Goal: Use online tool/utility: Utilize a website feature to perform a specific function

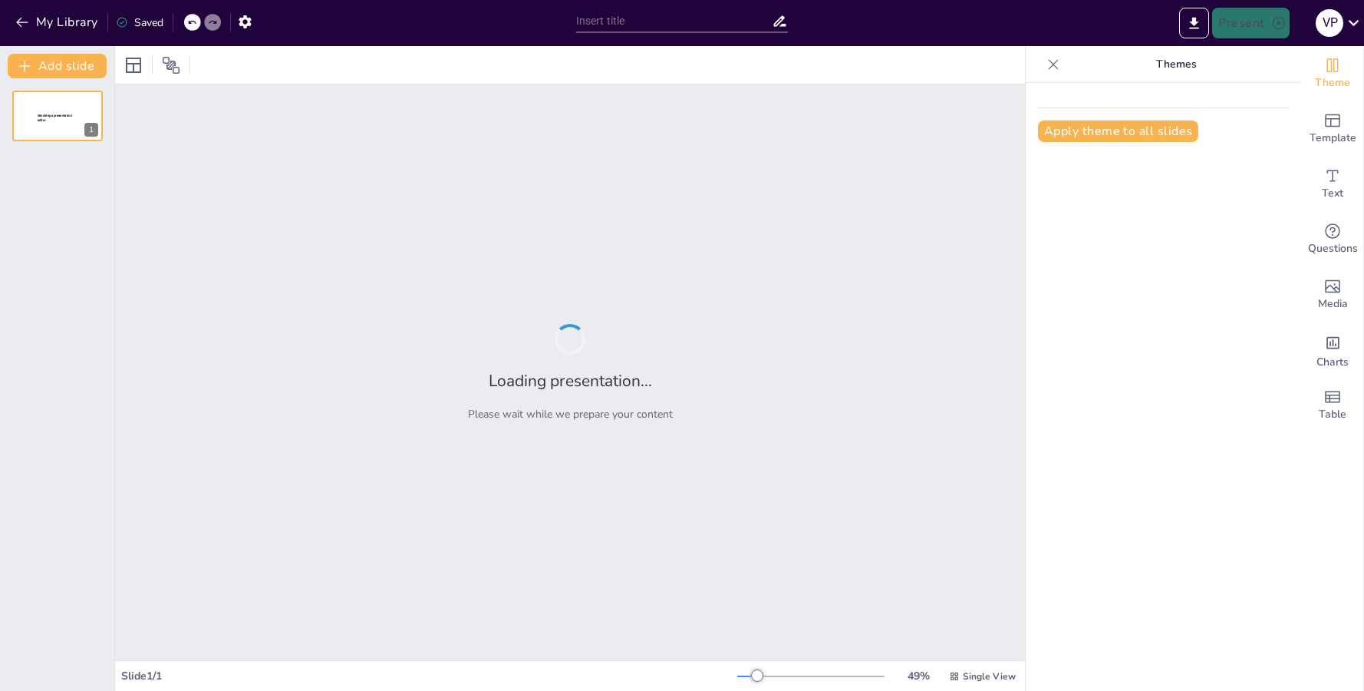
type input "Twin Oaks America - Phalanx Halo"
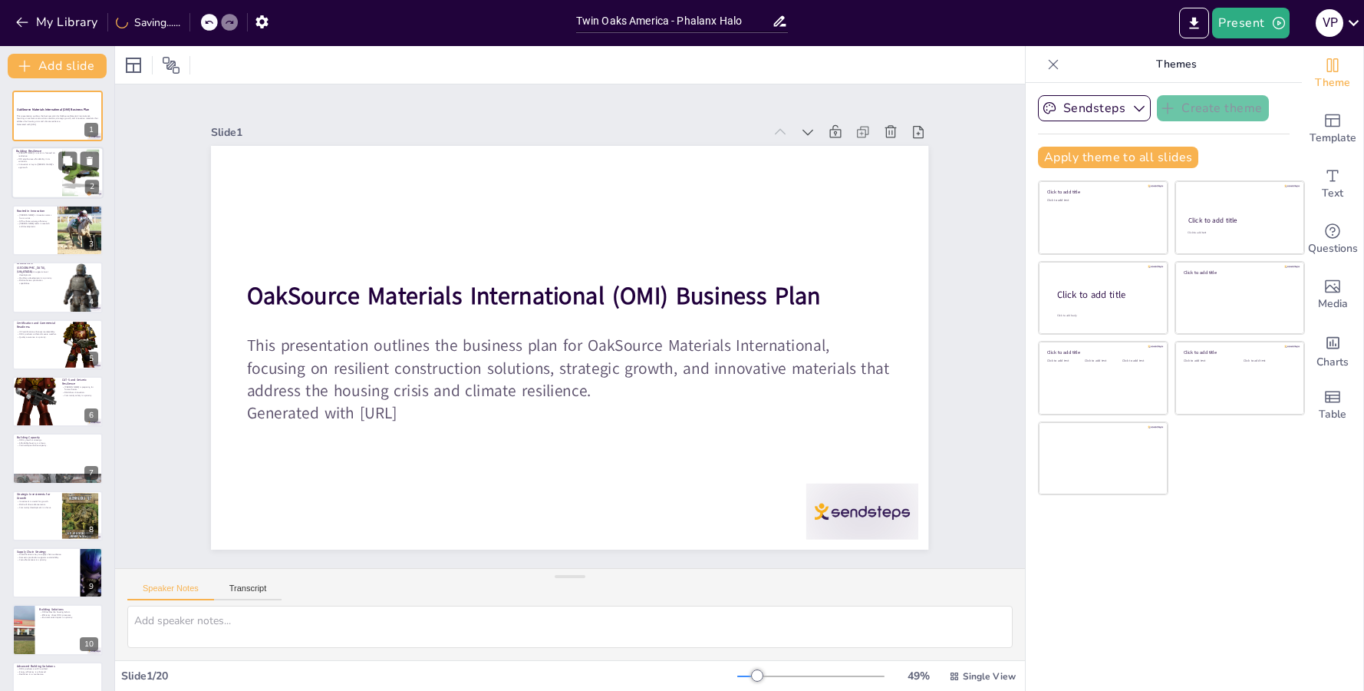
click at [68, 190] on div at bounding box center [81, 173] width 47 height 47
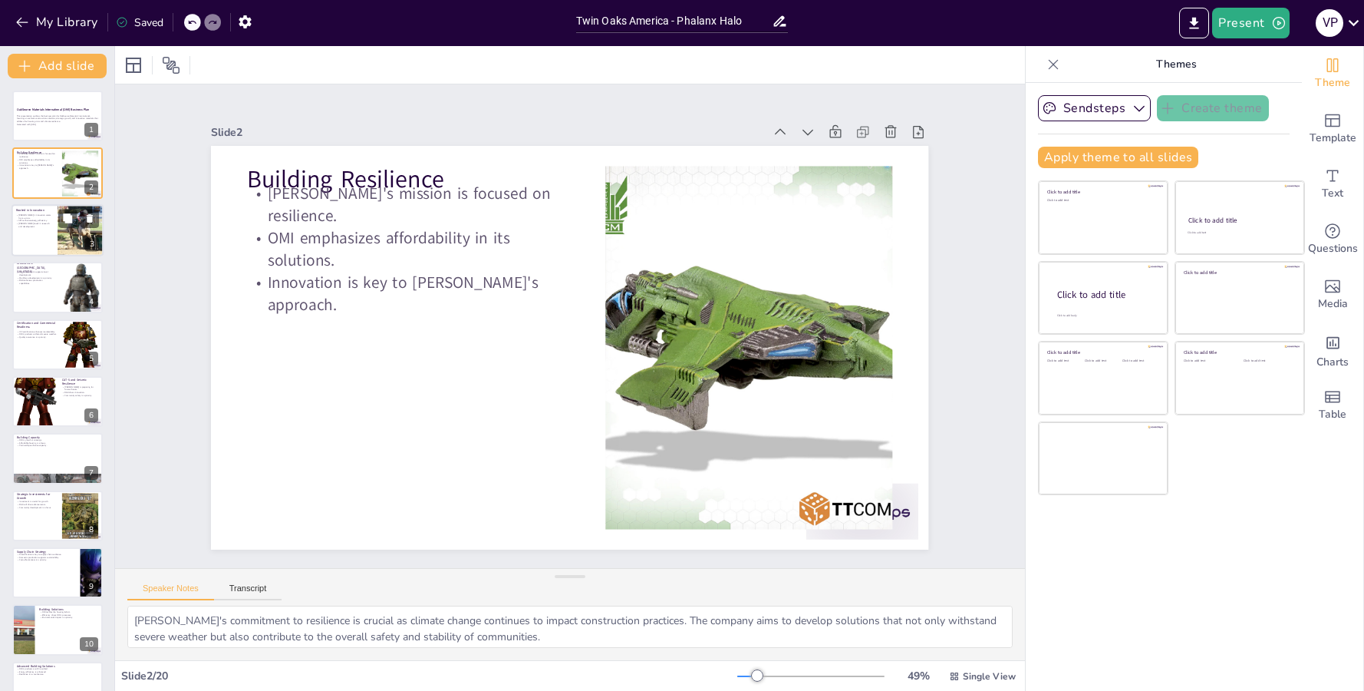
click at [64, 238] on div at bounding box center [80, 230] width 65 height 52
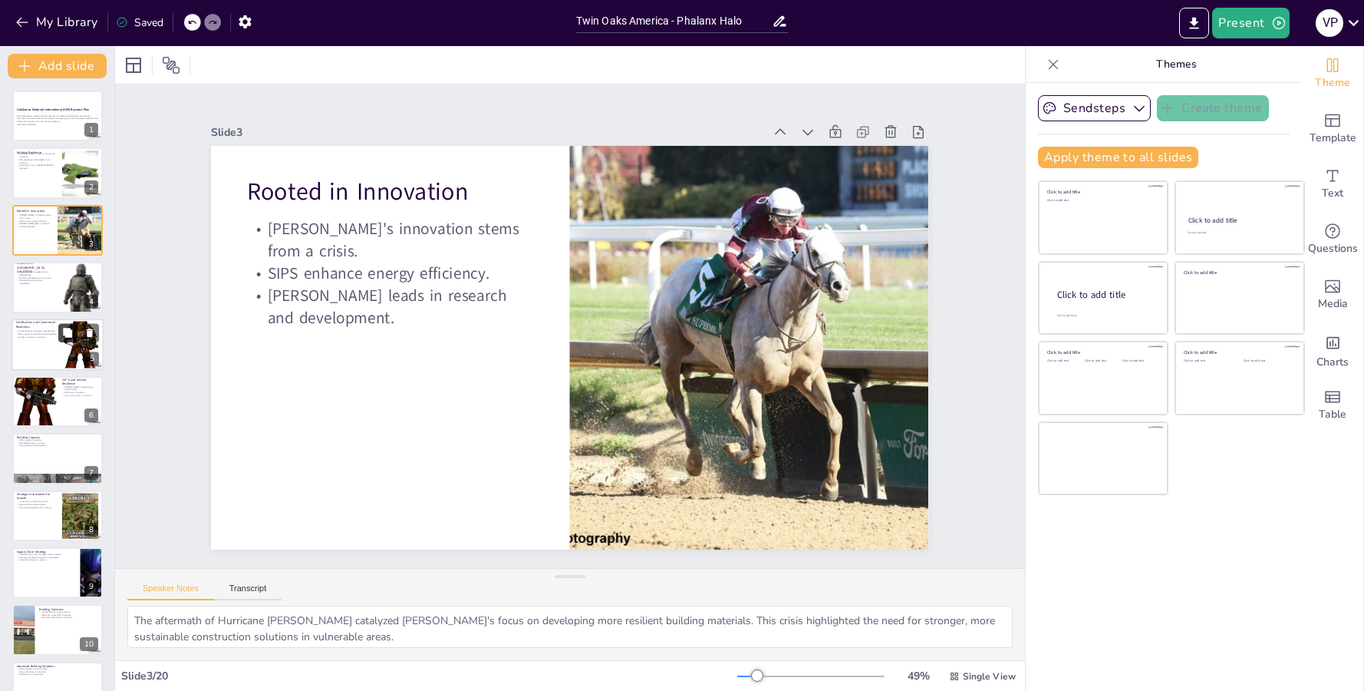
click at [74, 324] on button at bounding box center [67, 332] width 18 height 18
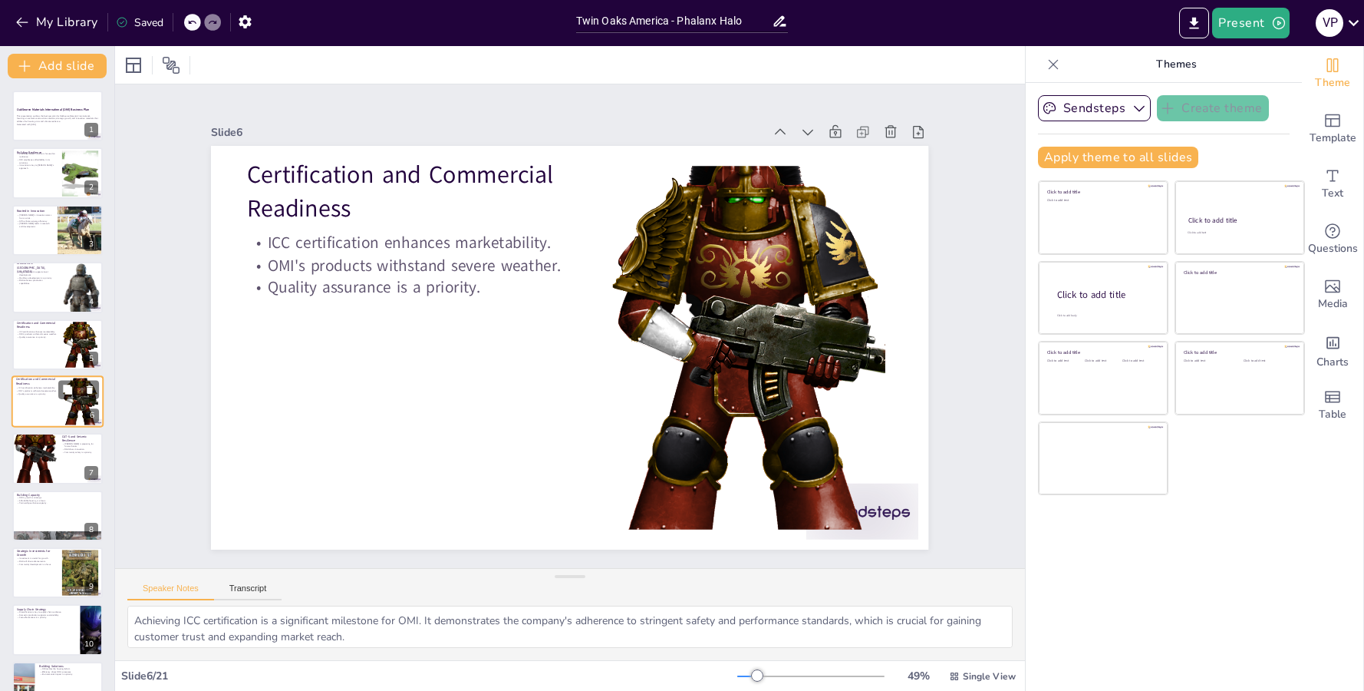
scroll to position [17, 0]
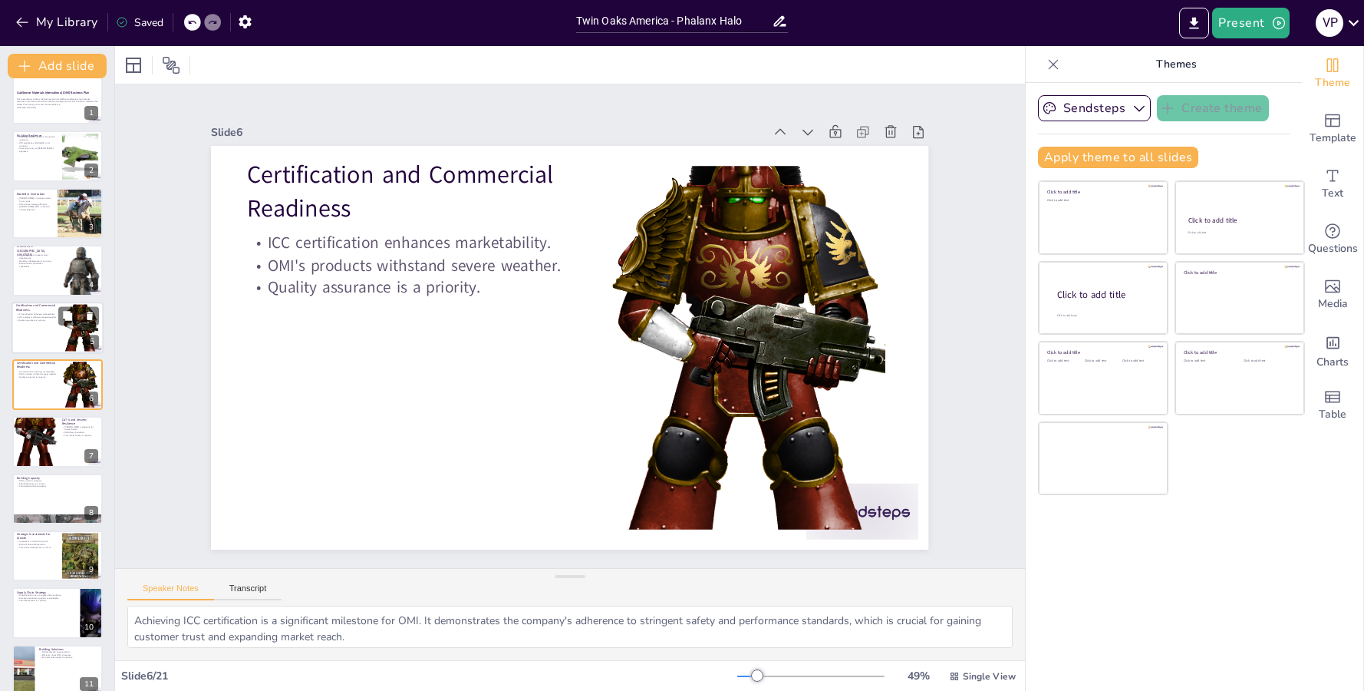
click at [70, 335] on div at bounding box center [80, 327] width 37 height 61
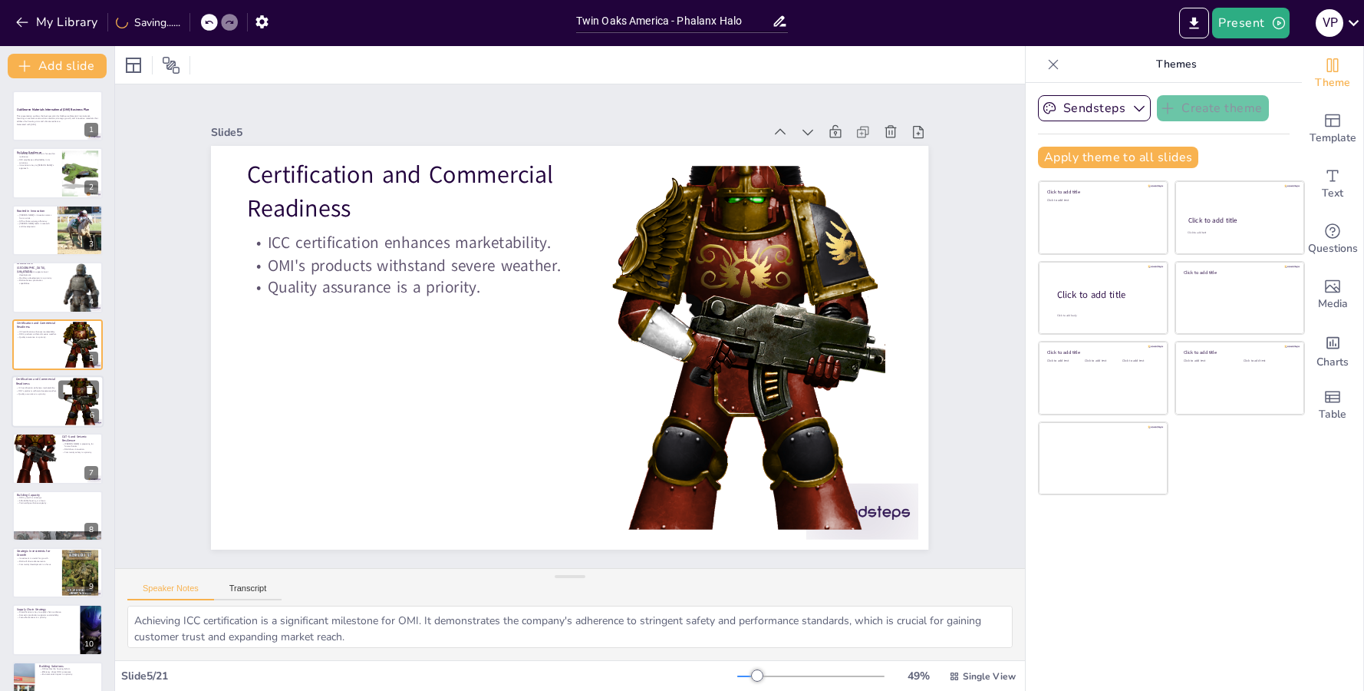
click at [61, 399] on div at bounding box center [58, 401] width 92 height 52
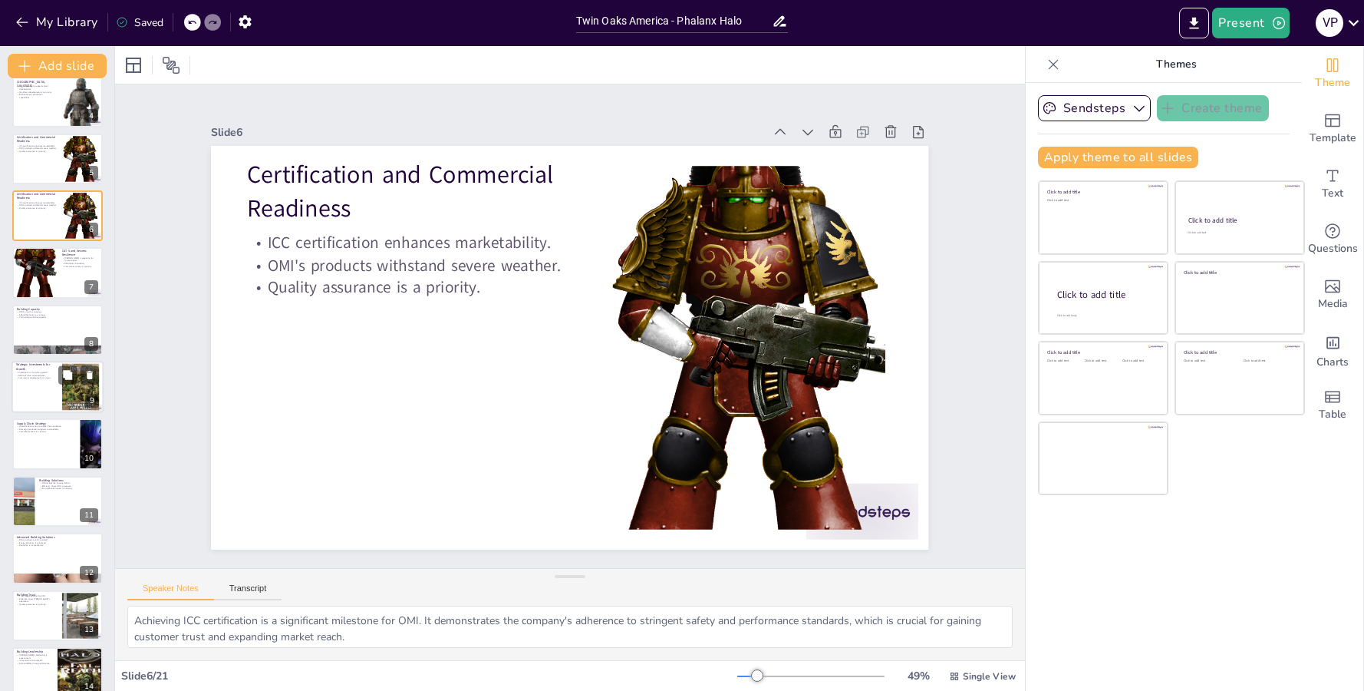
click at [54, 397] on div at bounding box center [58, 387] width 92 height 52
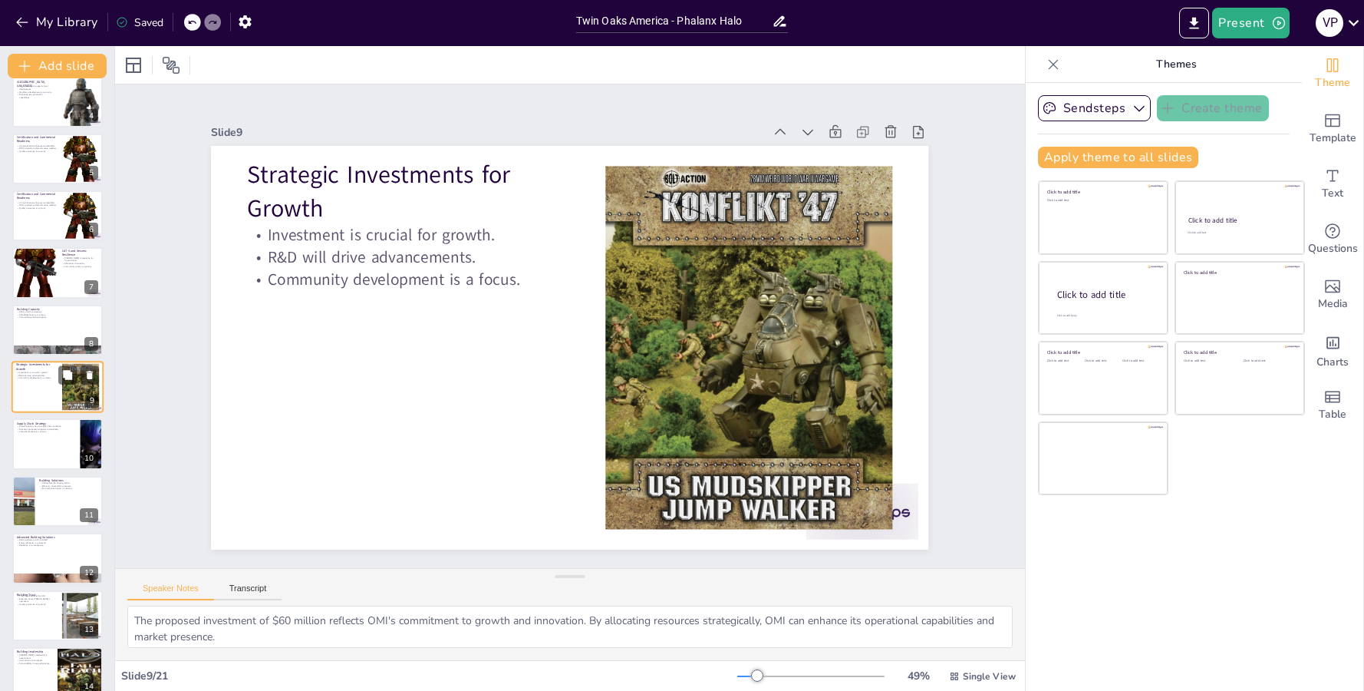
scroll to position [188, 0]
click at [55, 473] on div "OakSource Materials International (OMI) Business Plan This presentation outline…" at bounding box center [57, 499] width 114 height 1192
click at [50, 518] on div at bounding box center [58, 499] width 92 height 52
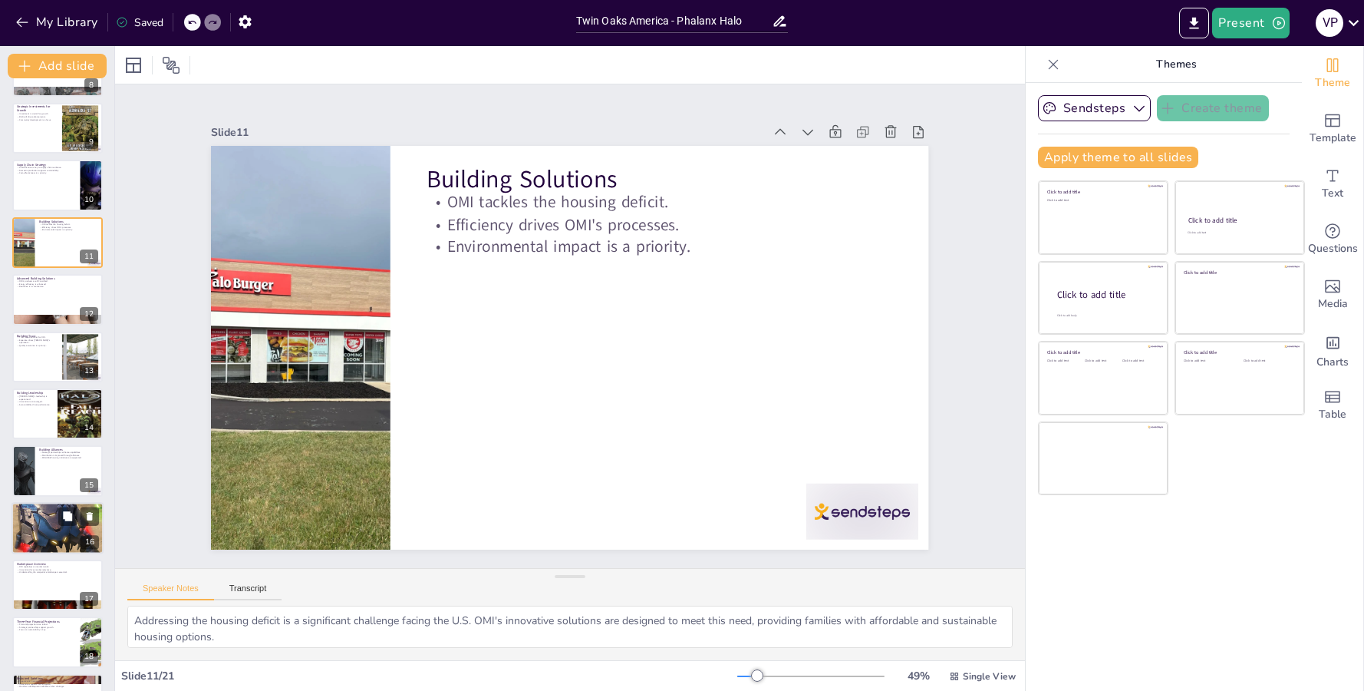
click at [51, 532] on div at bounding box center [58, 527] width 92 height 140
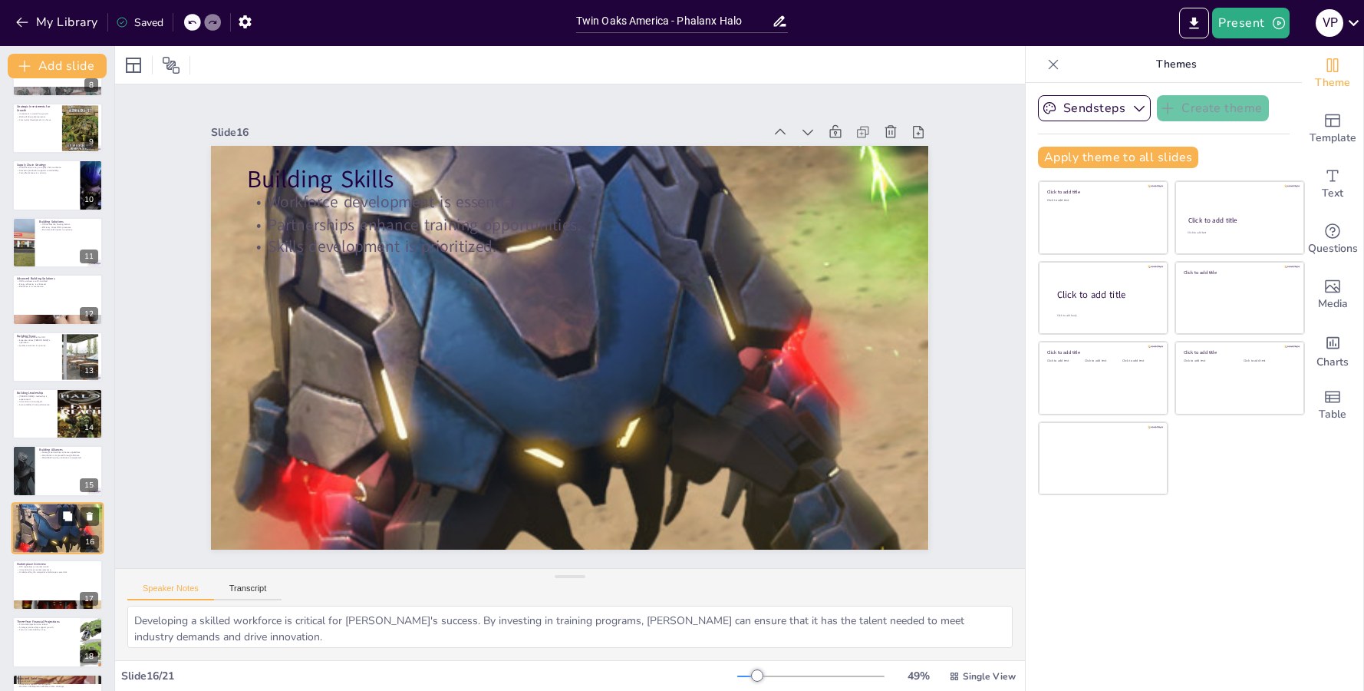
scroll to position [588, 0]
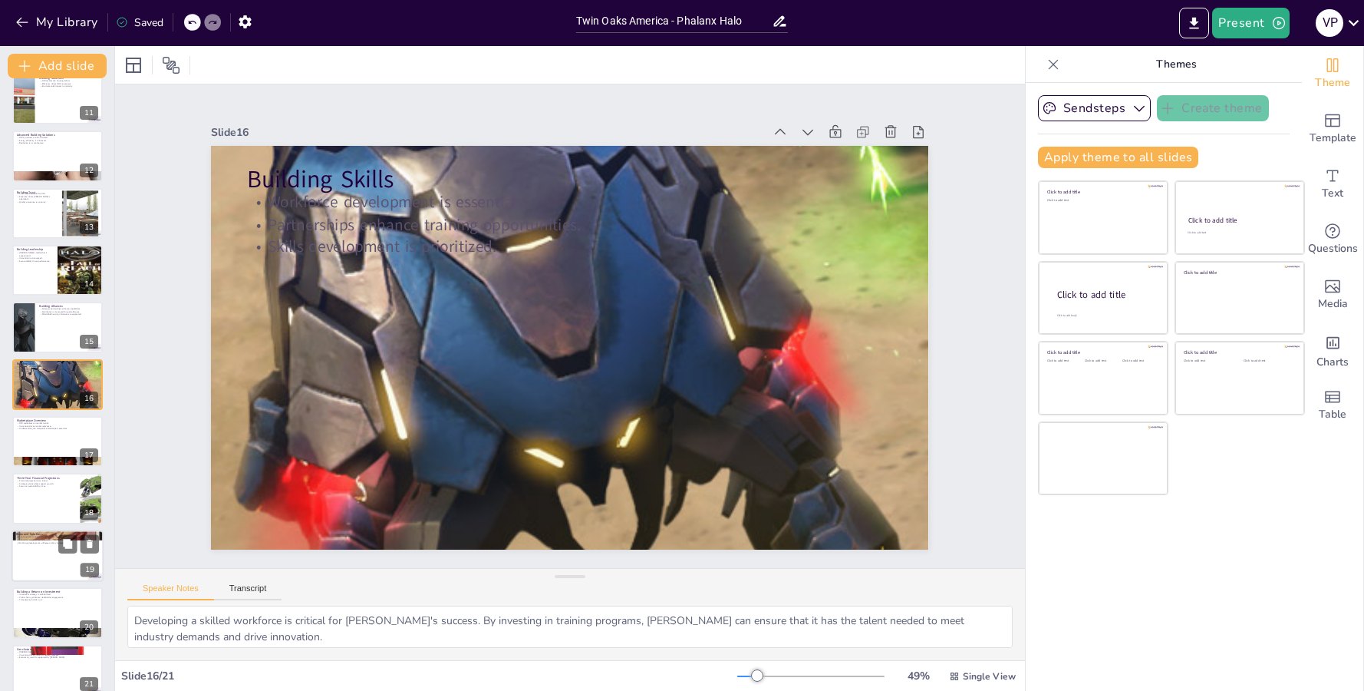
click at [58, 569] on div at bounding box center [58, 555] width 92 height 52
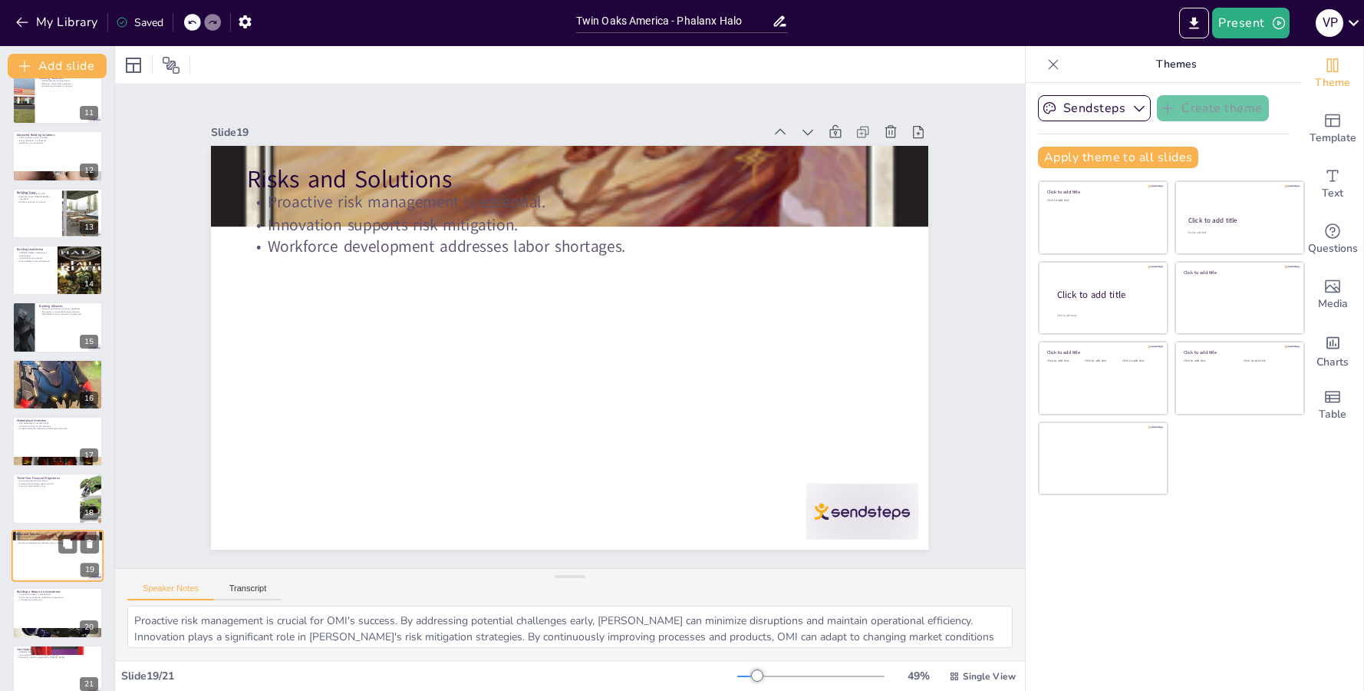
scroll to position [605, 0]
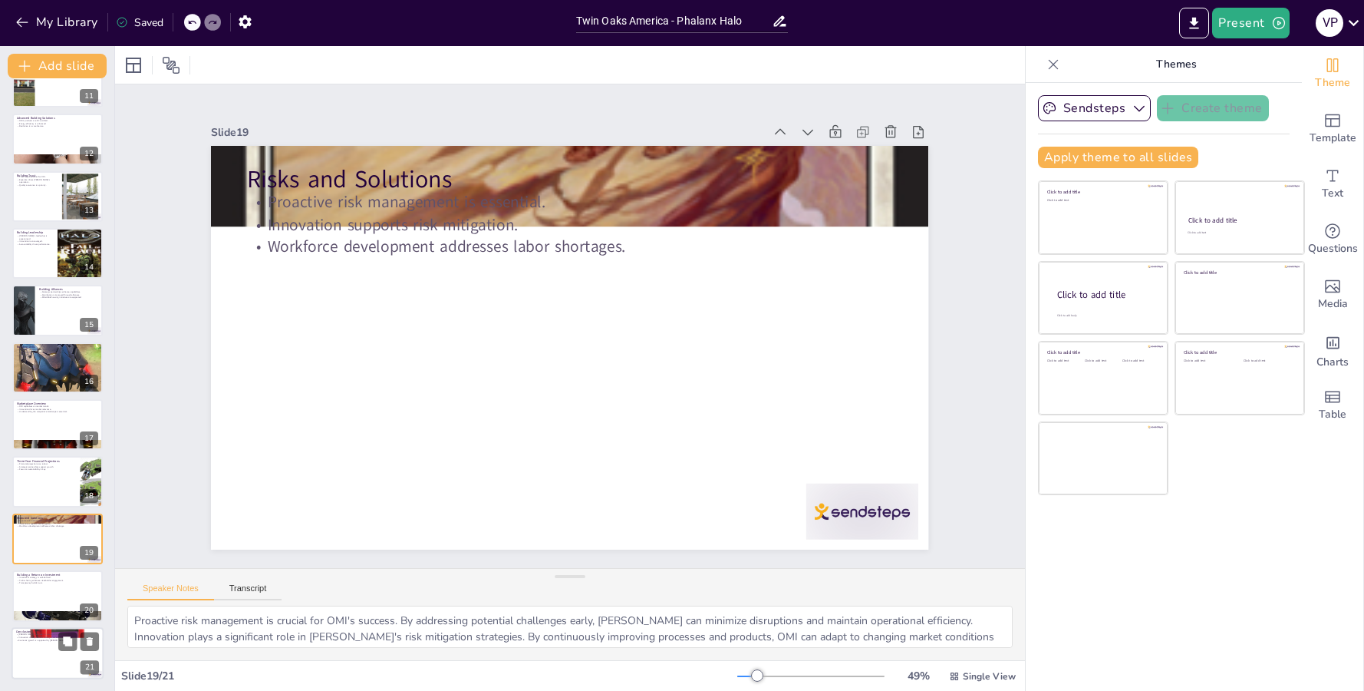
click at [52, 643] on div at bounding box center [58, 653] width 92 height 52
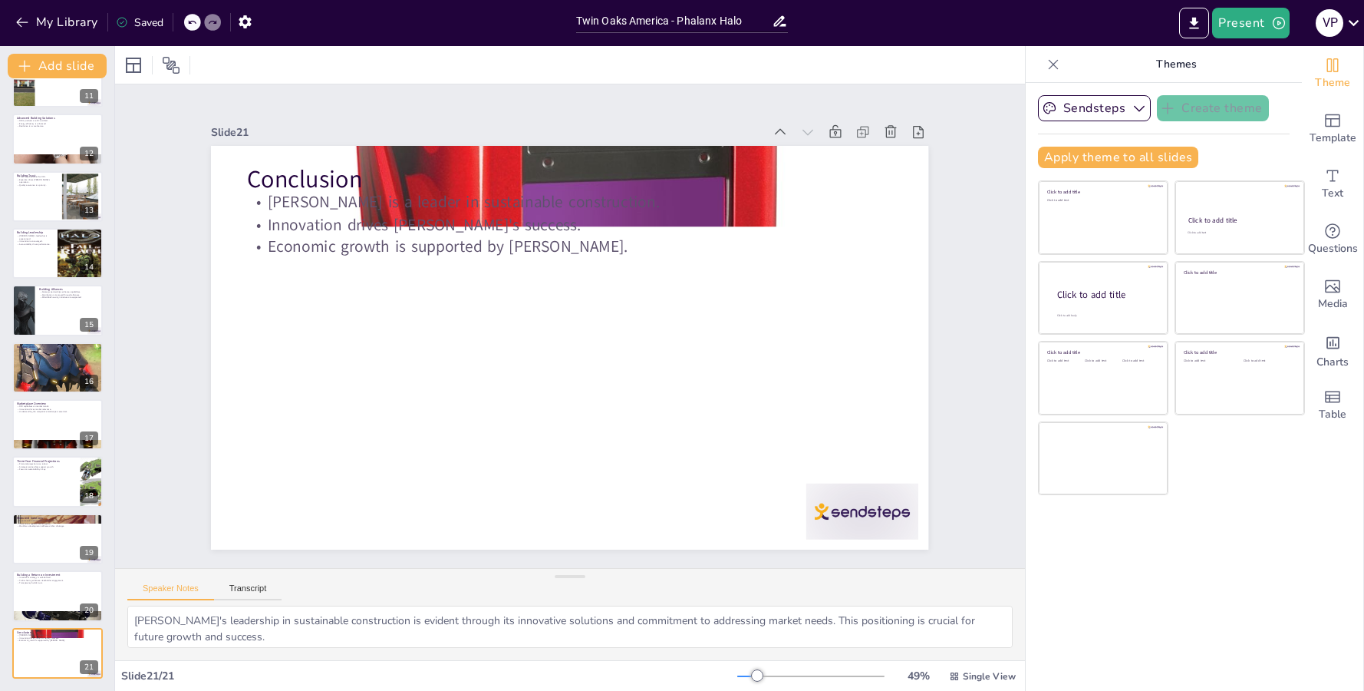
click at [58, 569] on div "OakSource Materials International (OMI) Business Plan This presentation outline…" at bounding box center [57, 82] width 114 height 1192
click at [54, 509] on div "OakSource Materials International (OMI) Business Plan This presentation outline…" at bounding box center [57, 82] width 114 height 1192
click at [51, 445] on div at bounding box center [58, 445] width 92 height 140
type textarea "Capitalizing on market trends is crucial for OMI's growth. By staying attuned t…"
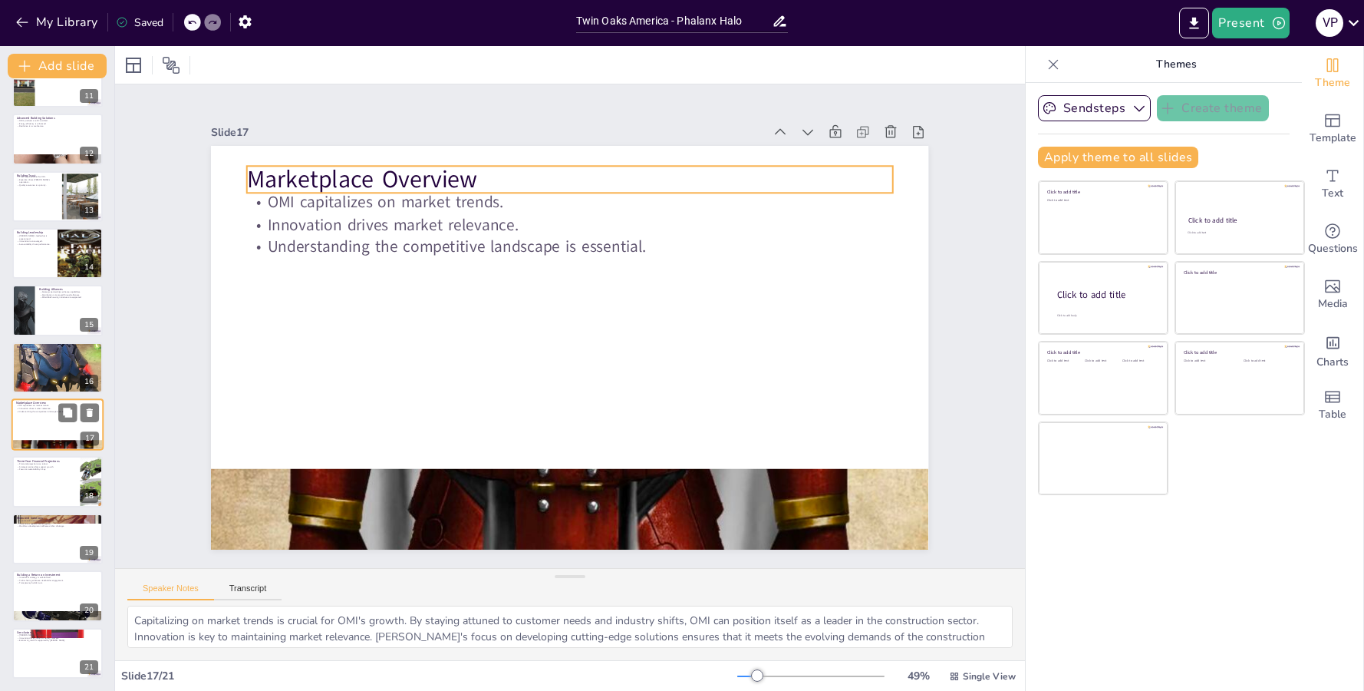
click at [51, 403] on p "Marketplace Overview" at bounding box center [57, 403] width 83 height 5
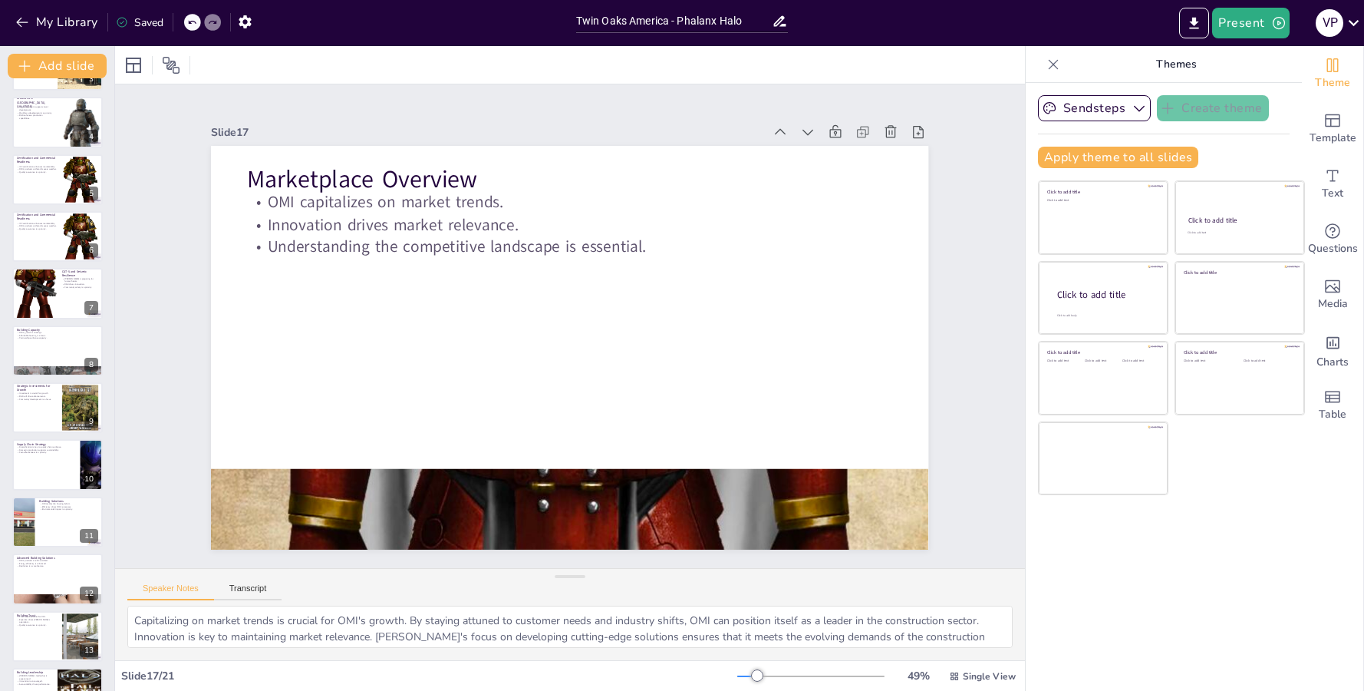
scroll to position [0, 0]
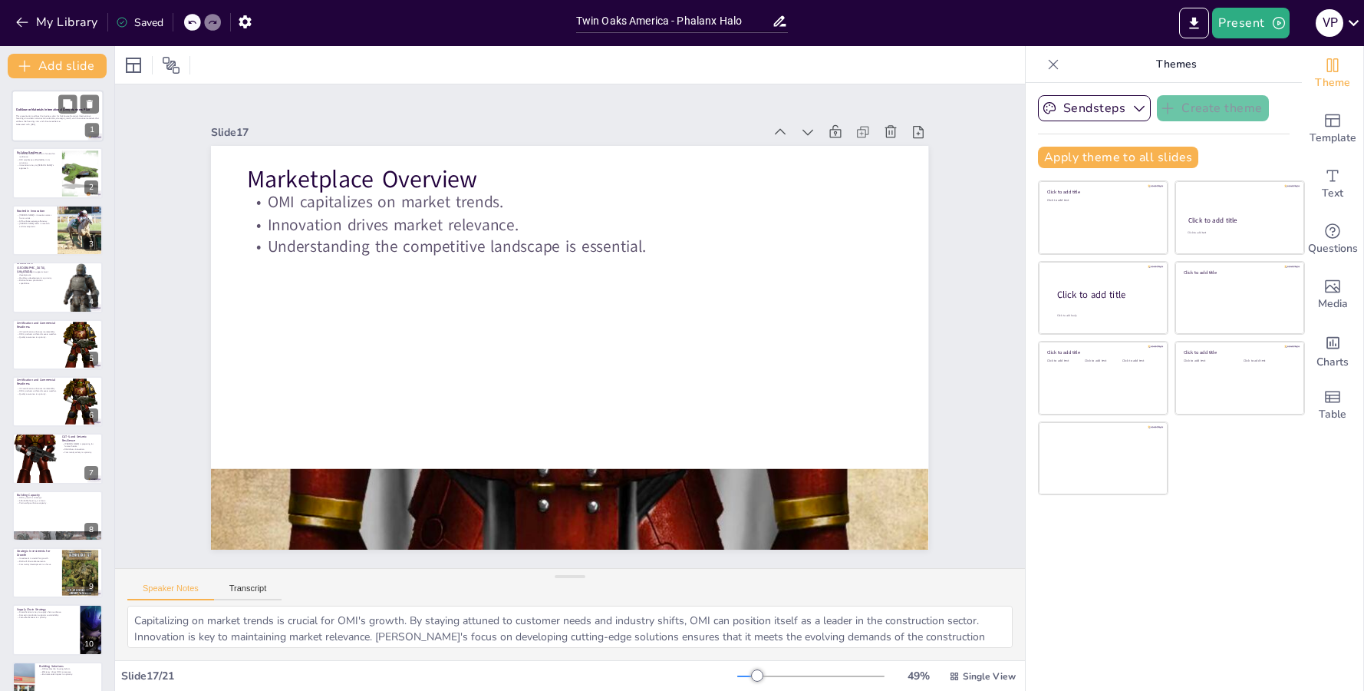
click at [93, 114] on p "This presentation outlines the business plan for OakSource Materials Internatio…" at bounding box center [57, 118] width 83 height 8
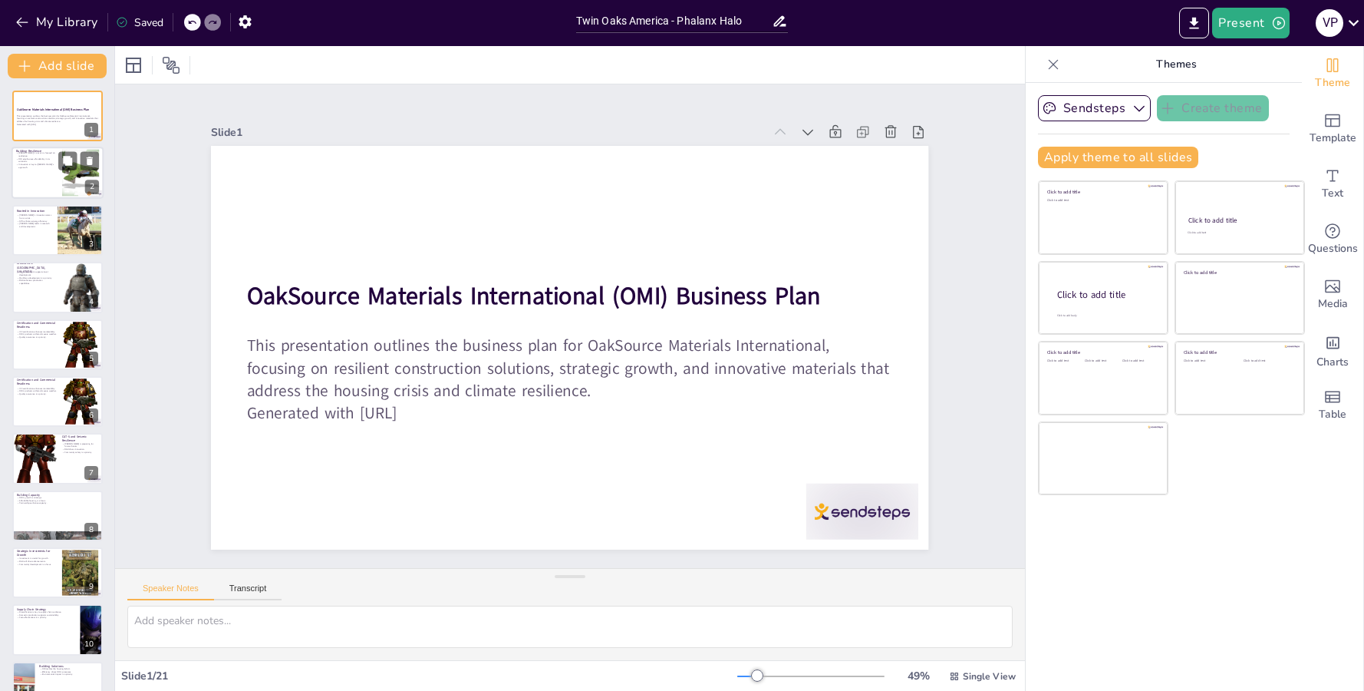
click at [41, 187] on div at bounding box center [58, 173] width 92 height 52
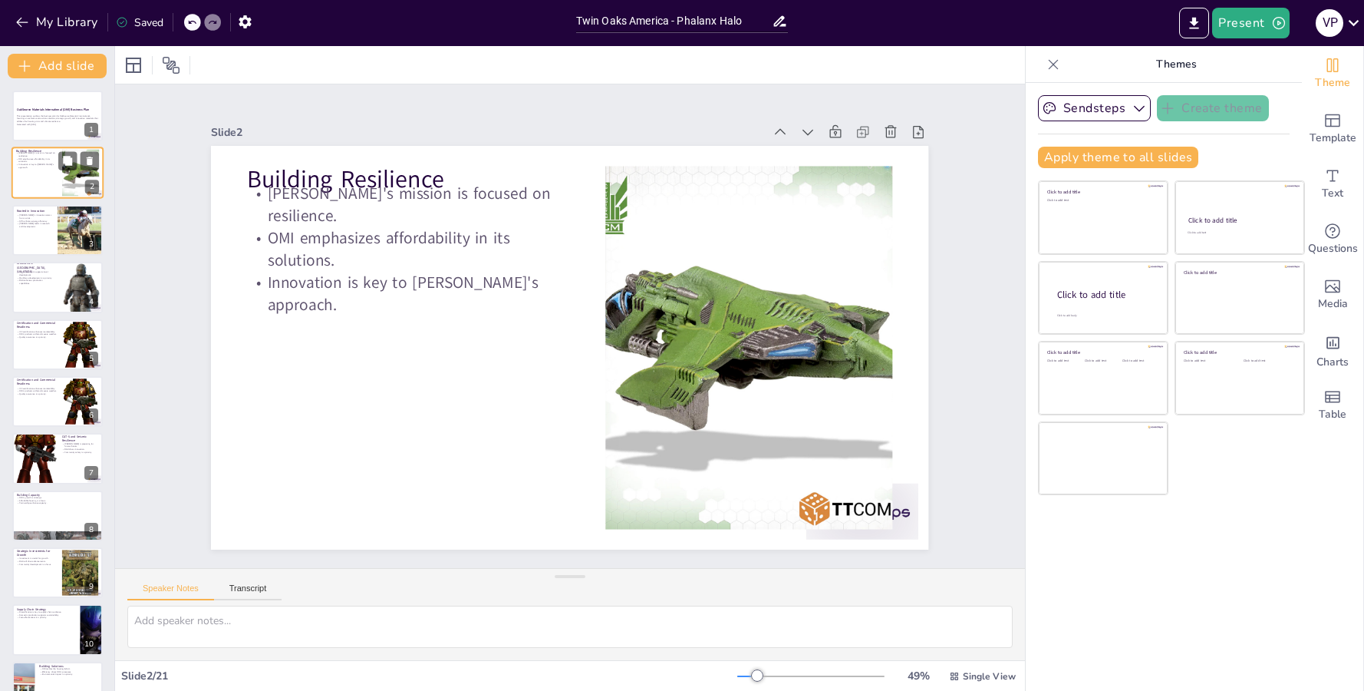
type textarea "[PERSON_NAME]'s commitment to resilience is crucial as climate change continues…"
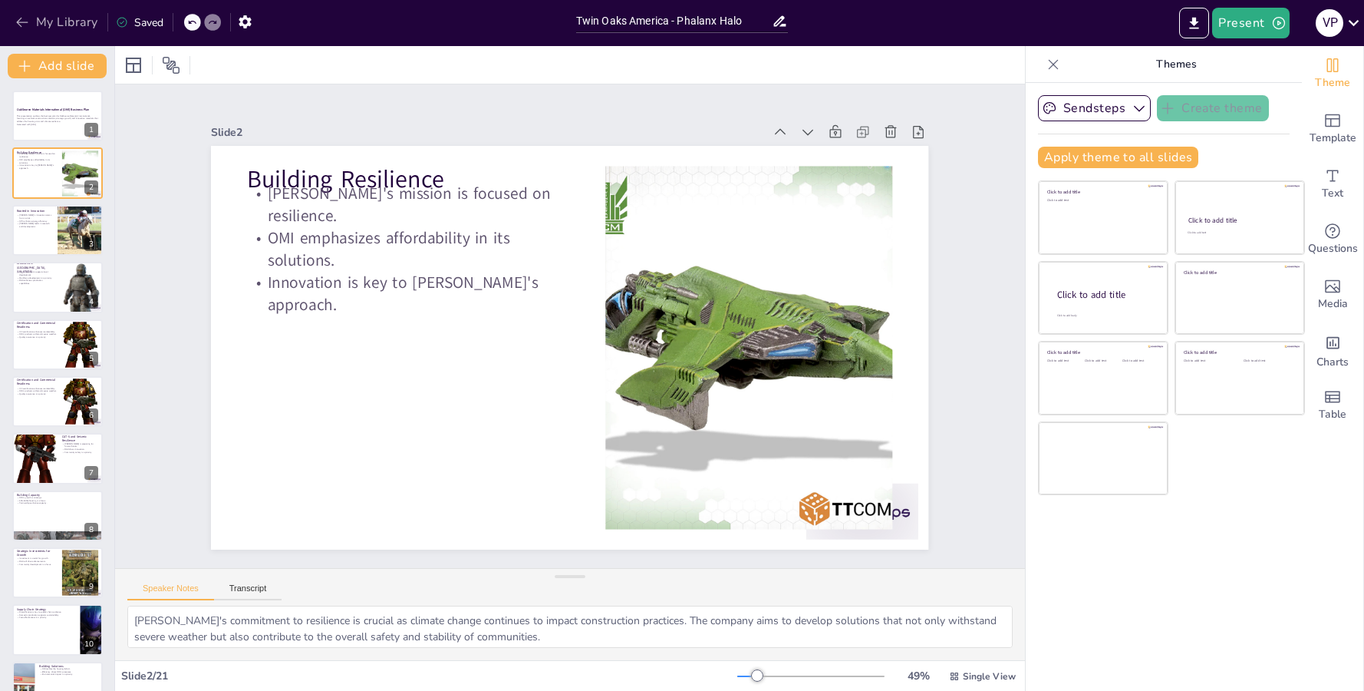
click at [44, 27] on button "My Library" at bounding box center [58, 22] width 93 height 25
